Goal: Find specific fact: Find specific fact

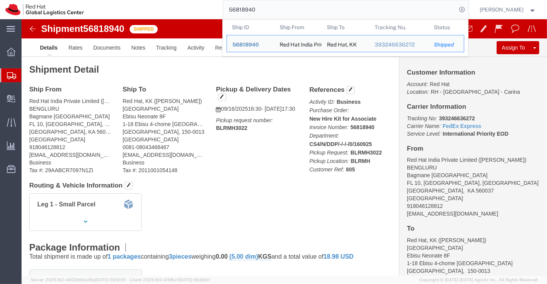
drag, startPoint x: 261, startPoint y: 10, endPoint x: 220, endPoint y: 10, distance: 41.1
click at [220, 10] on div "56818940 Ship ID Ship From Ship To Tracking Nu. Status Ship ID 56818940 Ship Fr…" at bounding box center [278, 9] width 379 height 19
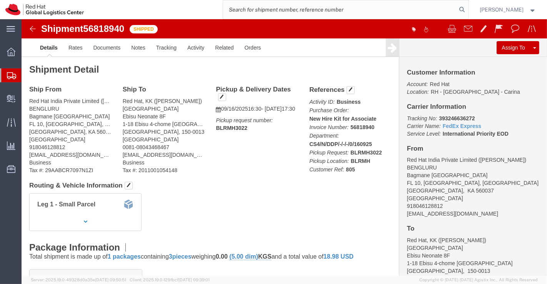
paste input "393246829563"
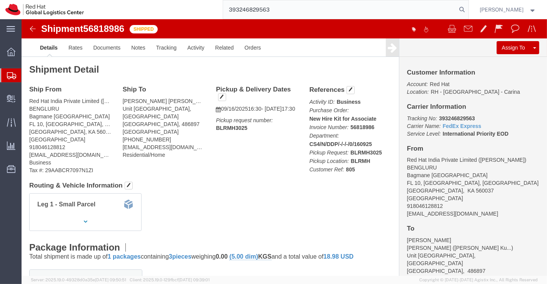
type input "393246829563"
click div "Leg 1 - Small Parcel"
drag, startPoint x: 158, startPoint y: 80, endPoint x: 100, endPoint y: 84, distance: 57.4
click address "[PERSON_NAME] [PERSON_NAME] ([PERSON_NAME] [PERSON_NAME]) [STREET_ADDRESS] [PHO…"
copy address "[PERSON_NAME] [PERSON_NAME]"
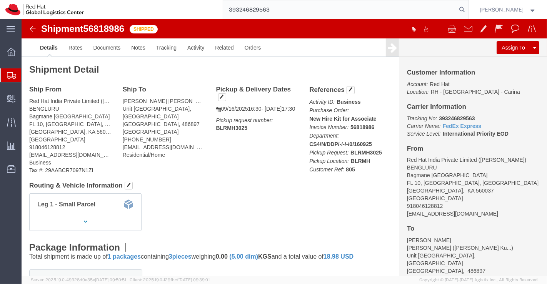
drag, startPoint x: 237, startPoint y: 186, endPoint x: 225, endPoint y: 183, distance: 13.0
click div "Leg 1 - Small Parcel"
drag, startPoint x: 288, startPoint y: 9, endPoint x: 223, endPoint y: 15, distance: 64.4
click at [223, 15] on input "393246829563" at bounding box center [340, 9] width 234 height 18
paste input "393246905558"
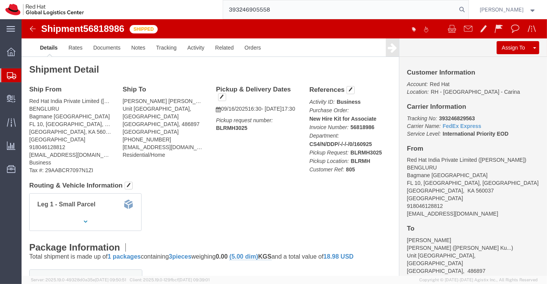
type input "393246905558"
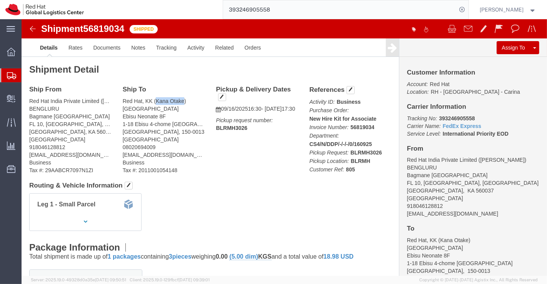
drag, startPoint x: 133, startPoint y: 82, endPoint x: 160, endPoint y: 80, distance: 27.3
click address "Red Hat, KK (Kana Otake) [GEOGRAPHIC_DATA] Ebisu Neonate 8F [STREET_ADDRESS] 08…"
copy address "[PERSON_NAME]"
click div "Leg 1 - Small Parcel"
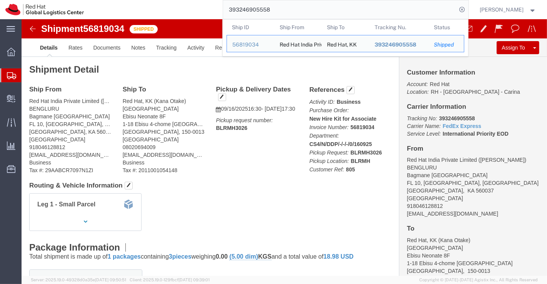
drag, startPoint x: 281, startPoint y: 13, endPoint x: 217, endPoint y: 16, distance: 64.6
click at [217, 16] on div "393246905558 Ship ID Ship From Ship To Tracking Nu. Status Ship ID 56819034 Shi…" at bounding box center [278, 9] width 379 height 19
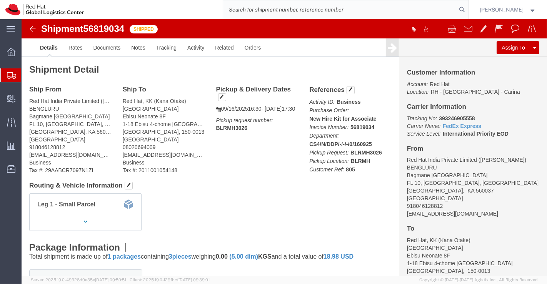
paste input "393247117339"
type input "393247117339"
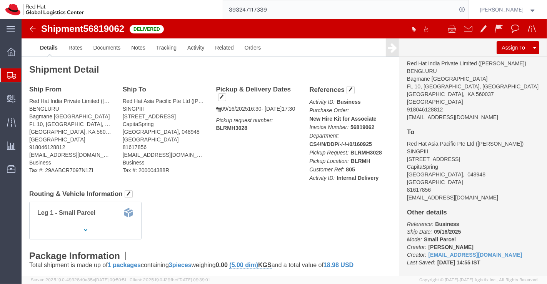
scroll to position [122, 0]
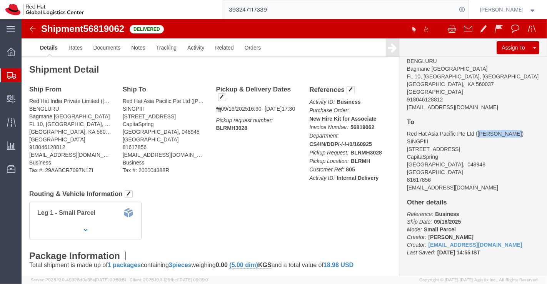
drag, startPoint x: 451, startPoint y: 114, endPoint x: 484, endPoint y: 115, distance: 32.3
click address "Red Hat Asia Pacific Pte Ltd ([PERSON_NAME]) [GEOGRAPHIC_DATA][STREET_ADDRESS] …"
copy address "[PERSON_NAME]"
drag, startPoint x: 205, startPoint y: 167, endPoint x: 144, endPoint y: 132, distance: 69.8
click div "Ship From Red Hat India Private Limited ([PERSON_NAME]) BENGLURU Bagmane [GEOGR…"
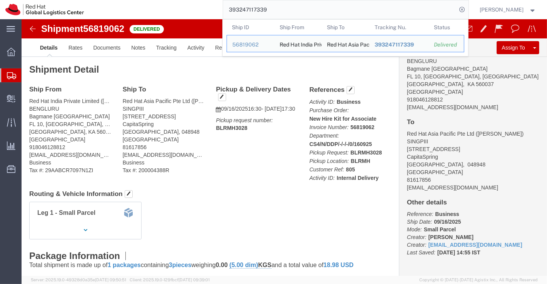
drag, startPoint x: 283, startPoint y: 12, endPoint x: 189, endPoint y: 16, distance: 94.3
click at [189, 16] on div "393247117339 Ship ID Ship From Ship To Tracking Nu. Status Ship ID 56819062 Shi…" at bounding box center [278, 9] width 379 height 19
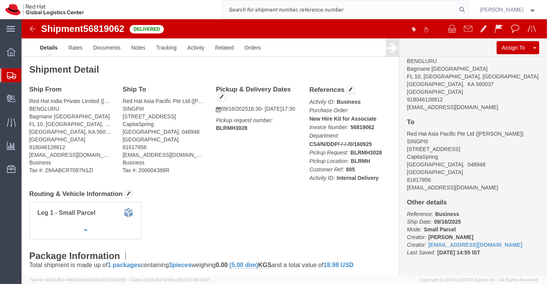
paste input "393245478689"
type input "393245478689"
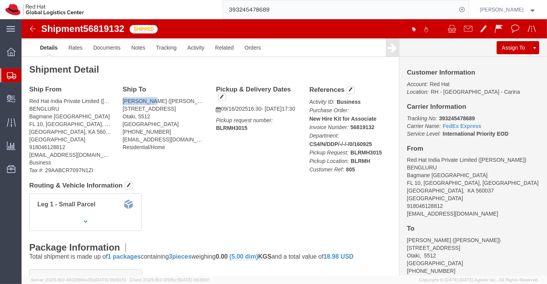
drag, startPoint x: 125, startPoint y: 82, endPoint x: 98, endPoint y: 82, distance: 26.5
click div "Ship To [PERSON_NAME] ([PERSON_NAME]) [STREET_ADDRESS] [PHONE_NUMBER] [EMAIL_AD…"
copy address "[PERSON_NAME]"
drag, startPoint x: 259, startPoint y: 200, endPoint x: 208, endPoint y: 160, distance: 65.0
click div "Leg 1 - Small Parcel"
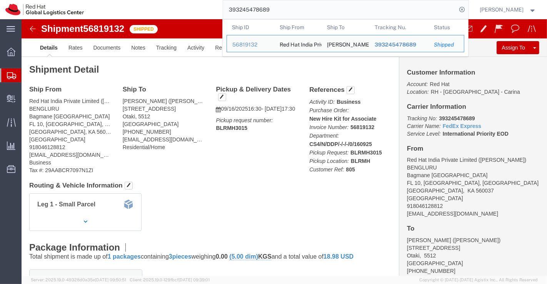
drag, startPoint x: 253, startPoint y: 2, endPoint x: 226, endPoint y: 5, distance: 27.1
click at [226, 5] on input "393245478689" at bounding box center [340, 9] width 234 height 18
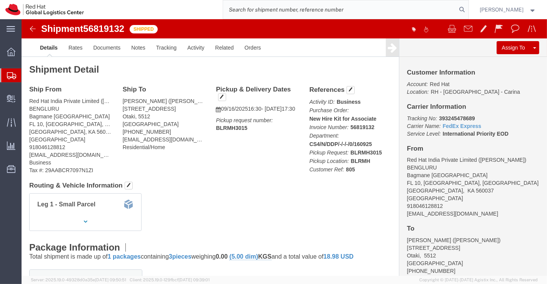
paste input "393246218754"
type input "393246218754"
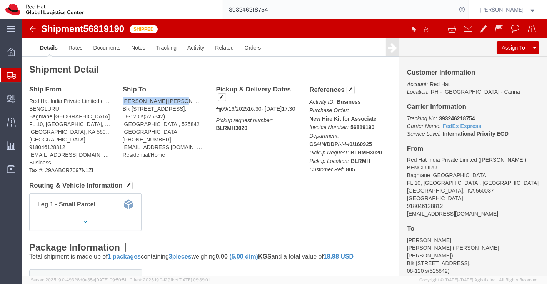
drag, startPoint x: 154, startPoint y: 81, endPoint x: 98, endPoint y: 76, distance: 56.4
click div "Ship To [PERSON_NAME] [PERSON_NAME] ([PERSON_NAME] [PERSON_NAME]) Blk [STREET_A…"
copy address "[PERSON_NAME] [PERSON_NAME]"
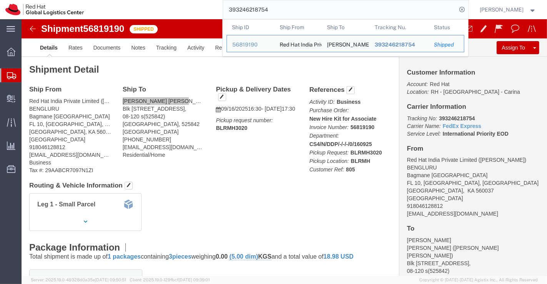
drag, startPoint x: 272, startPoint y: 8, endPoint x: 228, endPoint y: 7, distance: 44.2
click at [228, 7] on input "393246218754" at bounding box center [340, 9] width 234 height 18
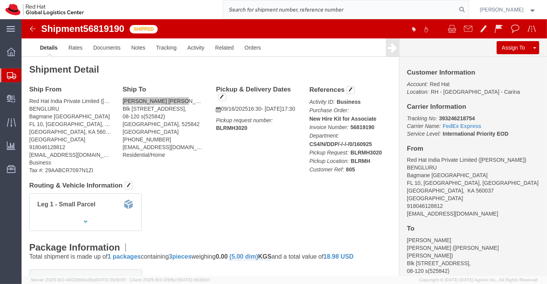
paste input "8381135206"
type input "8381135206"
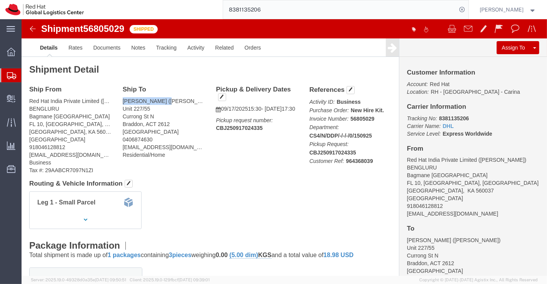
drag, startPoint x: 143, startPoint y: 82, endPoint x: 98, endPoint y: 82, distance: 44.6
click div "Ship To [PERSON_NAME] ([PERSON_NAME]) [STREET_ADDRESS] 0406874630 [EMAIL_ADDRES…"
copy address "[PERSON_NAME]"
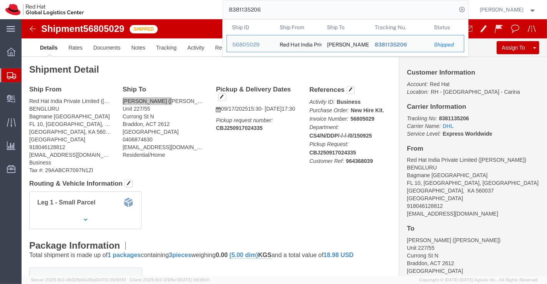
drag, startPoint x: 263, startPoint y: 12, endPoint x: 212, endPoint y: 13, distance: 50.8
click at [212, 13] on div "8381135206 Ship ID Ship From Ship To Tracking Nu. Status Ship ID 56805029 Ship …" at bounding box center [278, 9] width 379 height 19
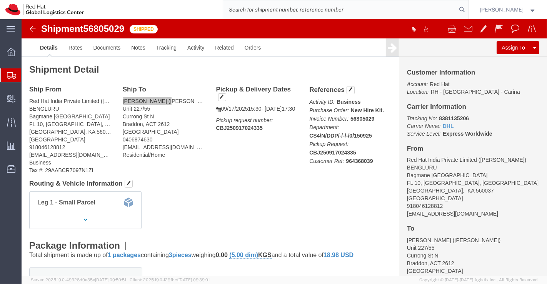
paste input "3239595586"
type input "3239595586"
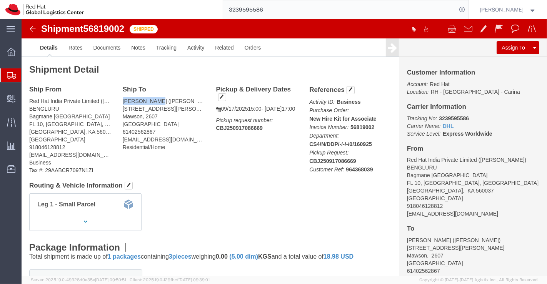
drag, startPoint x: 130, startPoint y: 80, endPoint x: 98, endPoint y: 82, distance: 31.6
click div "Ship To [PERSON_NAME] ([PERSON_NAME]) [STREET_ADDRESS][GEOGRAPHIC_DATA][PERSON_…"
copy address "[PERSON_NAME]"
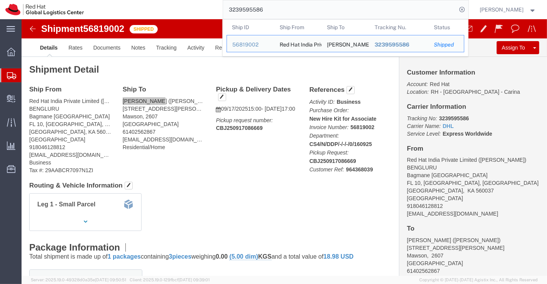
drag, startPoint x: 281, startPoint y: 7, endPoint x: 224, endPoint y: 8, distance: 56.9
click at [224, 8] on input "3239595586" at bounding box center [340, 9] width 234 height 18
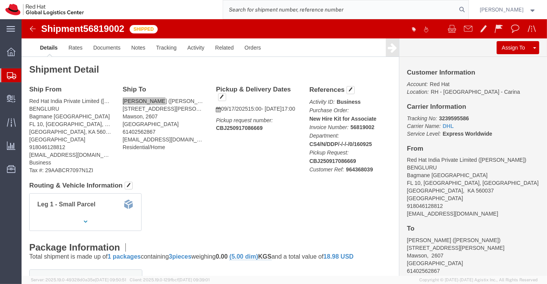
paste input "3239586195"
type input "3239586195"
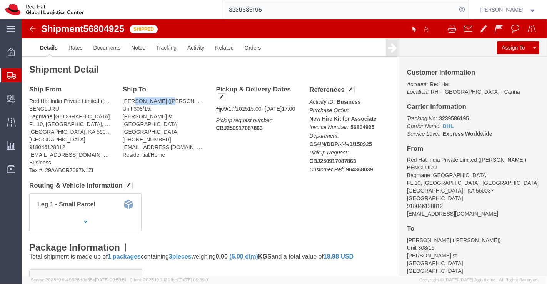
drag, startPoint x: 145, startPoint y: 81, endPoint x: 111, endPoint y: 81, distance: 34.6
click address "[PERSON_NAME] ([PERSON_NAME]) [STREET_ADDRESS][PERSON_NAME] [PHONE_NUMBER] [EMA…"
drag, startPoint x: 210, startPoint y: 182, endPoint x: 112, endPoint y: 42, distance: 171.4
click div "Leg 1 - Small Parcel"
drag, startPoint x: 145, startPoint y: 80, endPoint x: 117, endPoint y: 79, distance: 28.1
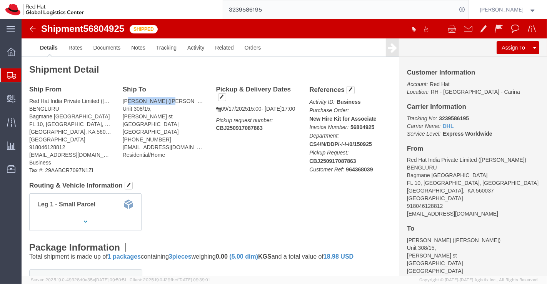
click address "[PERSON_NAME] ([PERSON_NAME]) [STREET_ADDRESS][PERSON_NAME] [PHONE_NUMBER] [EMA…"
drag, startPoint x: 225, startPoint y: 166, endPoint x: 181, endPoint y: 132, distance: 55.3
click h4 "Routing & Vehicle Information"
drag, startPoint x: 146, startPoint y: 81, endPoint x: 99, endPoint y: 78, distance: 47.0
click div "Ship To [PERSON_NAME] ([PERSON_NAME]) [STREET_ADDRESS][PERSON_NAME] [PHONE_NUMB…"
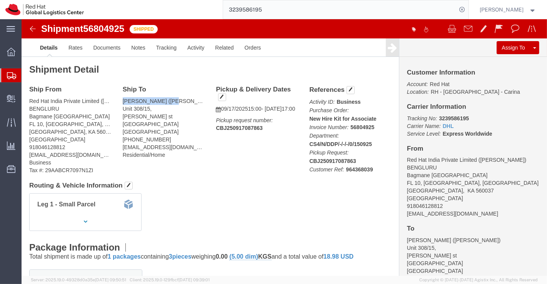
copy address "[PERSON_NAME]"
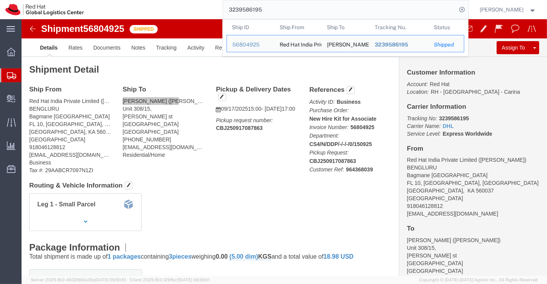
drag, startPoint x: 275, startPoint y: 10, endPoint x: 224, endPoint y: 16, distance: 50.8
click at [224, 16] on input "3239586195" at bounding box center [340, 9] width 234 height 18
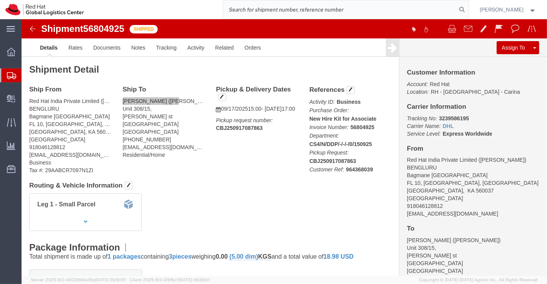
paste input "6661501464"
type input "6661501464"
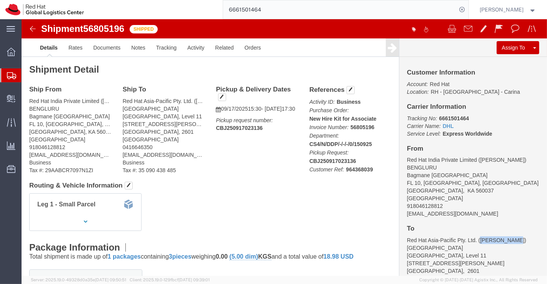
drag, startPoint x: 454, startPoint y: 220, endPoint x: 483, endPoint y: 220, distance: 29.6
click address "Red Hat Asia-Pacific Pty. Ltd. ([PERSON_NAME]) [STREET_ADDRESS][PERSON_NAME] 04…"
copy address "[PERSON_NAME]"
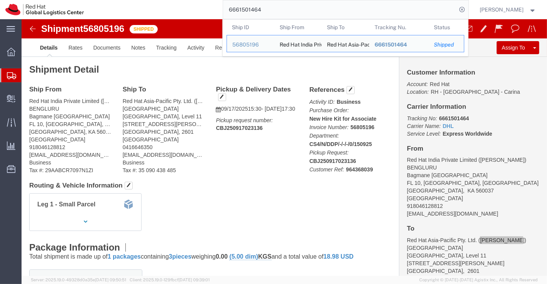
drag, startPoint x: 273, startPoint y: 9, endPoint x: 221, endPoint y: 12, distance: 52.4
click at [221, 12] on div "6661501464 Ship ID Ship From Ship To Tracking Nu. Status Ship ID 56805196 Ship …" at bounding box center [278, 9] width 379 height 19
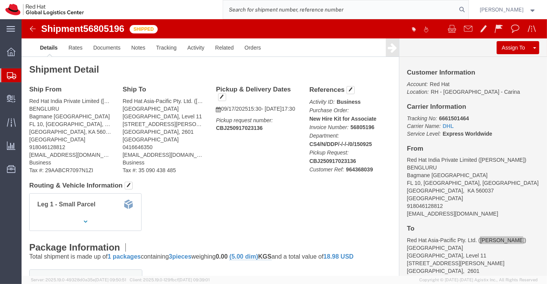
paste input "53598723625"
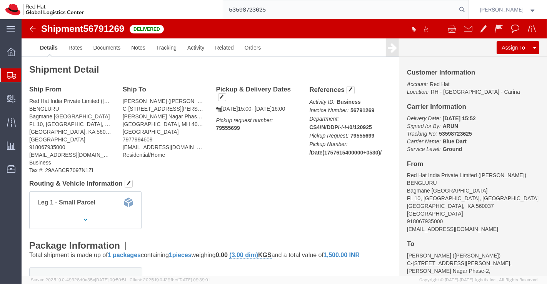
type input "53598723625"
